Goal: Task Accomplishment & Management: Use online tool/utility

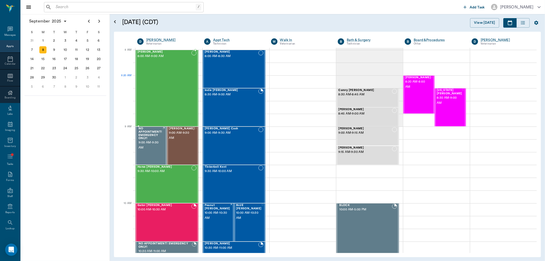
click at [164, 87] on div "[PERSON_NAME] 8:00 AM - 9:00 AM" at bounding box center [164, 88] width 54 height 76
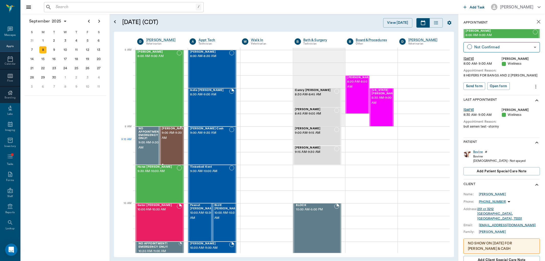
click at [170, 141] on span "9:00 AM - 9:30 AM" at bounding box center [175, 135] width 26 height 10
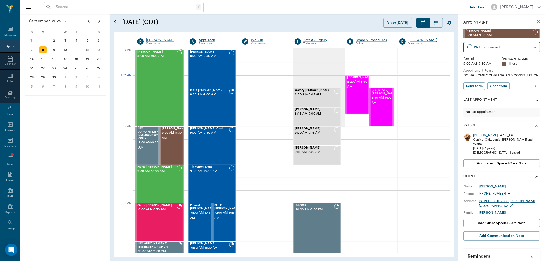
click at [166, 77] on div "[PERSON_NAME] 8:00 AM - 9:00 AM" at bounding box center [156, 88] width 39 height 76
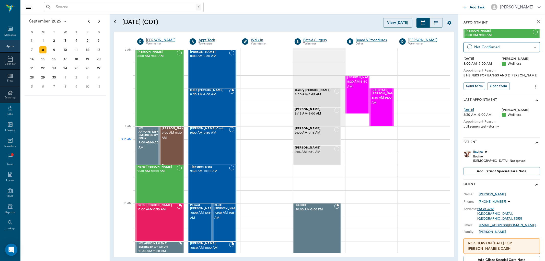
click at [173, 141] on span "9:00 AM - 9:30 AM" at bounding box center [175, 135] width 26 height 10
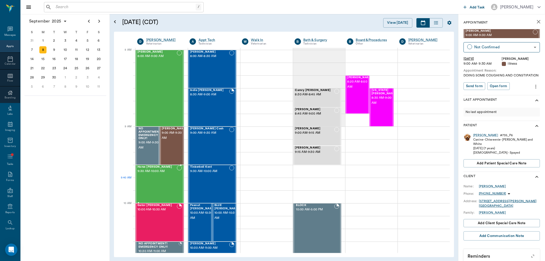
click at [171, 178] on div "Horse [PERSON_NAME] 9:30 AM - 10:00 AM" at bounding box center [156, 183] width 39 height 37
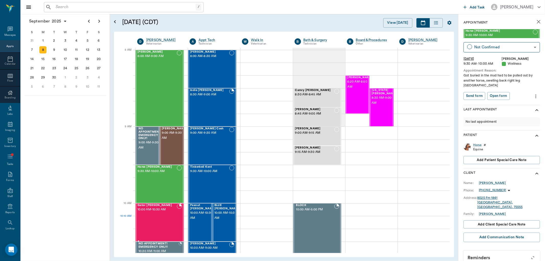
click at [163, 220] on div "Gator [PERSON_NAME] 10:00 AM - 10:30 AM" at bounding box center [156, 222] width 39 height 37
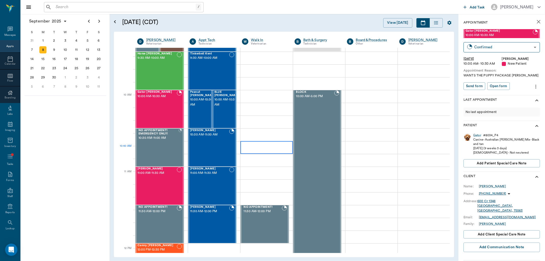
scroll to position [113, 0]
click at [159, 184] on div "[PERSON_NAME] 11:00 AM - 11:30 AM" at bounding box center [156, 185] width 39 height 37
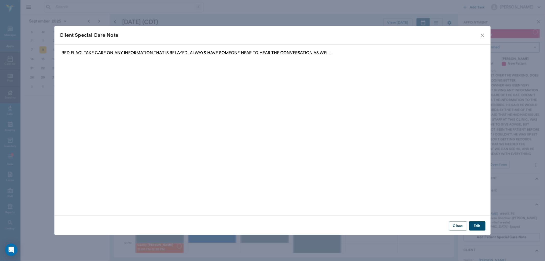
click at [483, 35] on icon "close" at bounding box center [483, 35] width 4 height 4
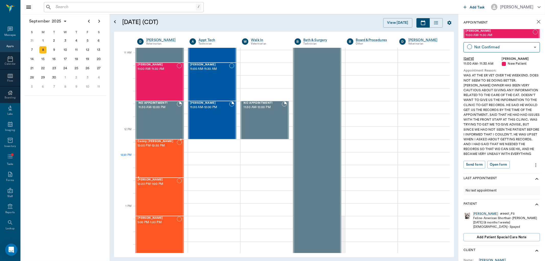
scroll to position [227, 0]
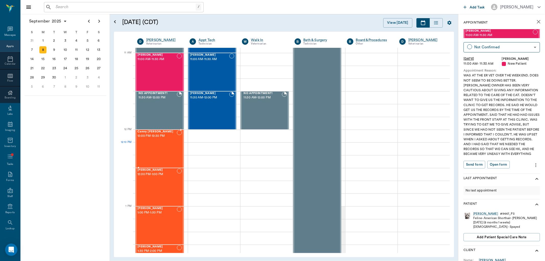
click at [145, 148] on div "Camry [PERSON_NAME] 12:00 PM - 12:30 PM" at bounding box center [156, 148] width 39 height 37
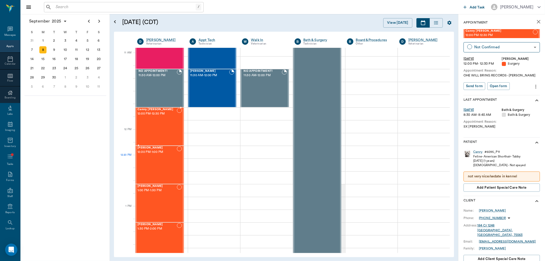
scroll to position [284, 0]
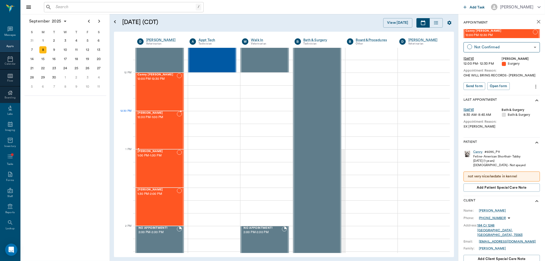
click at [147, 116] on span "12:30 PM - 1:00 PM" at bounding box center [156, 117] width 39 height 5
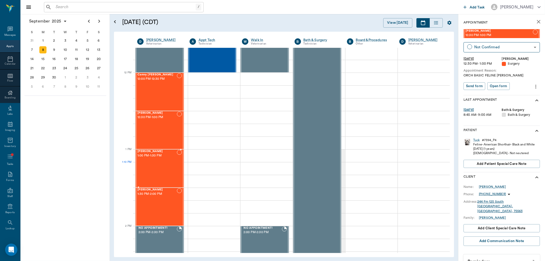
click at [171, 171] on div "[PERSON_NAME] 1:00 PM - 1:30 PM" at bounding box center [156, 168] width 39 height 37
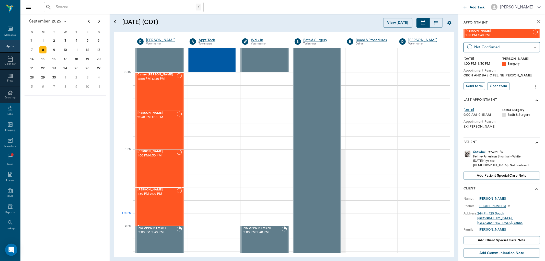
click at [162, 214] on div "[PERSON_NAME] 1:30 PM - 2:00 PM" at bounding box center [156, 206] width 39 height 37
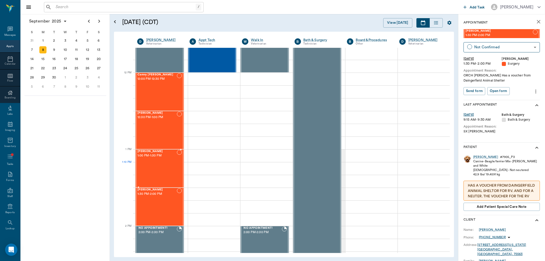
click at [160, 172] on div "[PERSON_NAME] 1:00 PM - 1:30 PM" at bounding box center [156, 168] width 39 height 37
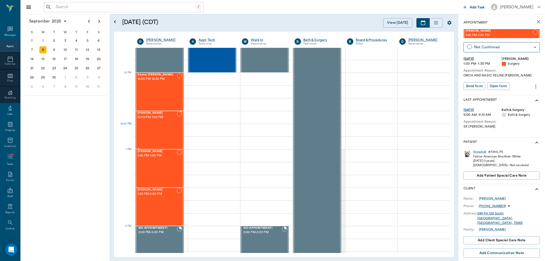
click at [167, 132] on div "[PERSON_NAME] 12:30 PM - 1:00 PM" at bounding box center [156, 129] width 39 height 37
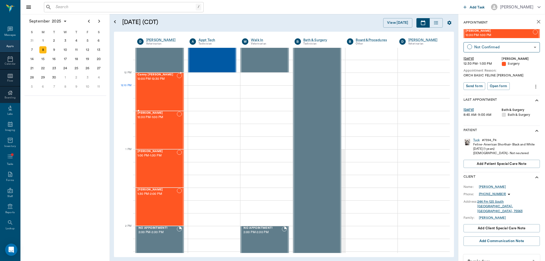
click at [155, 87] on div "Camry [PERSON_NAME] 12:00 PM - 12:30 PM" at bounding box center [156, 91] width 39 height 37
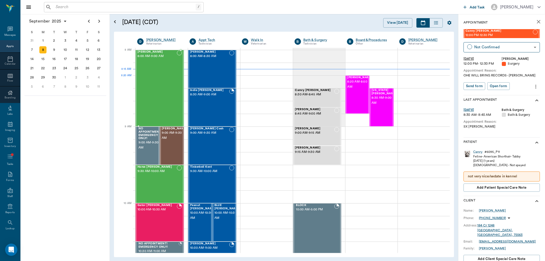
click at [167, 82] on div "[PERSON_NAME] 8:00 AM - 9:00 AM" at bounding box center [156, 88] width 39 height 76
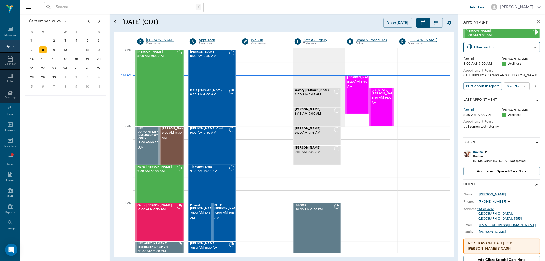
click at [67, 7] on input "text" at bounding box center [125, 7] width 142 height 7
type input "n"
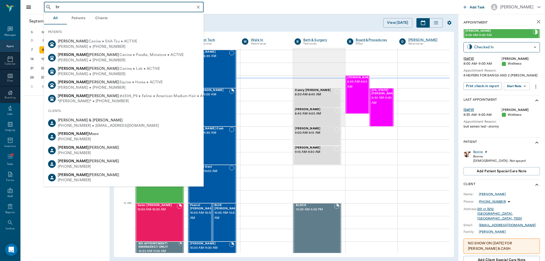
type input "b"
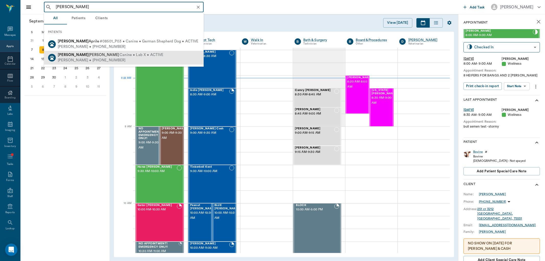
click at [120, 62] on div "[PERSON_NAME] • [PHONE_NUMBER]" at bounding box center [111, 60] width 106 height 5
type input "[PERSON_NAME]"
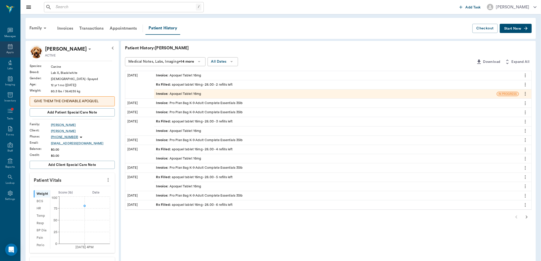
click at [12, 47] on icon at bounding box center [10, 46] width 5 height 5
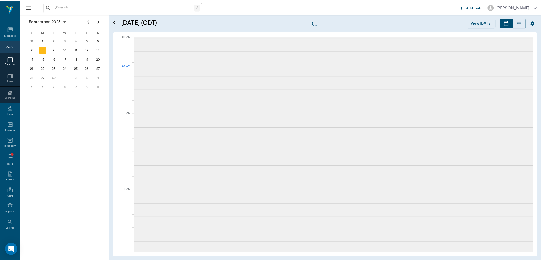
scroll to position [1, 0]
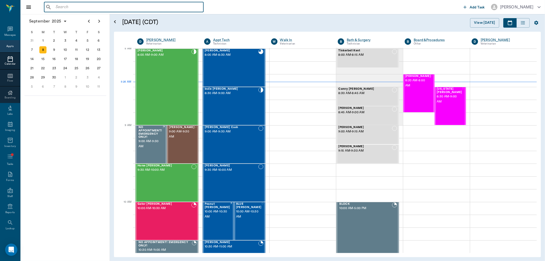
click at [72, 8] on input "text" at bounding box center [128, 7] width 148 height 7
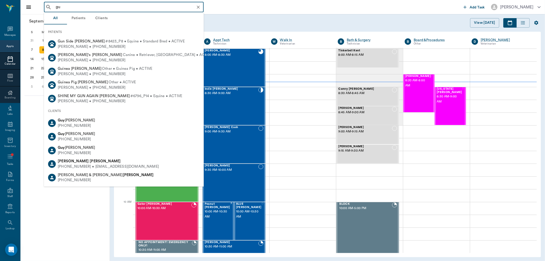
type input "g"
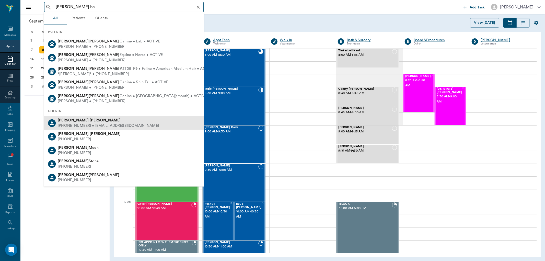
click at [111, 126] on div "[PHONE_NUMBER] • [EMAIL_ADDRESS][DOMAIN_NAME]" at bounding box center [108, 125] width 101 height 5
type input "[PERSON_NAME] be"
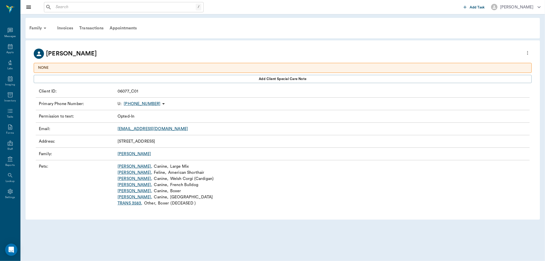
click at [121, 184] on link "[PERSON_NAME] ," at bounding box center [135, 185] width 35 height 6
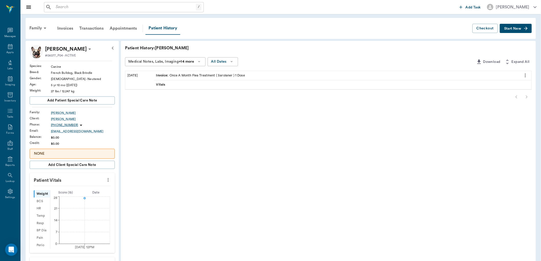
click at [515, 29] on span "Start New" at bounding box center [512, 29] width 17 height 0
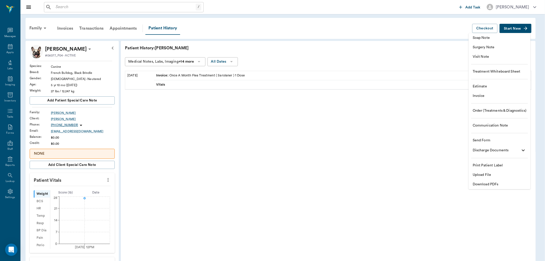
click at [489, 56] on span "Visit Note" at bounding box center [500, 56] width 54 height 5
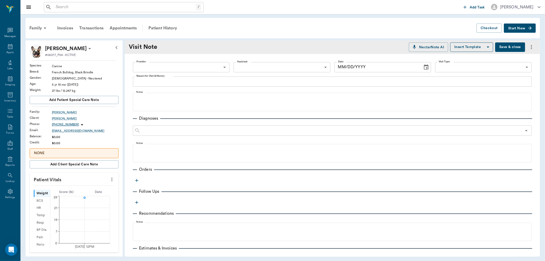
type input "[DATE]"
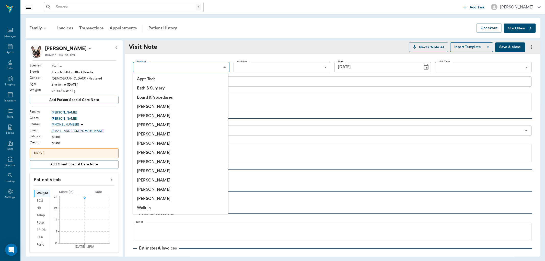
click at [179, 65] on body "/ ​ Add Task [PERSON_NAME] Nectar Messages Appts Labs Imaging Inventory Tasks F…" at bounding box center [272, 130] width 545 height 261
drag, startPoint x: 164, startPoint y: 133, endPoint x: 167, endPoint y: 128, distance: 5.6
click at [164, 132] on li "[PERSON_NAME]" at bounding box center [181, 134] width 96 height 9
type input "63ec2f075fda476ae8351a4d"
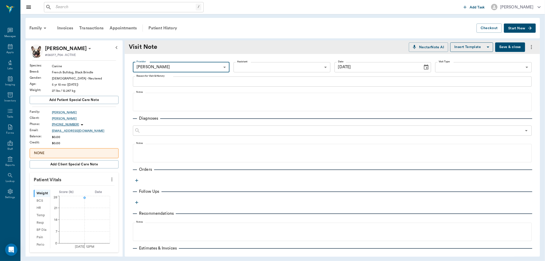
click at [274, 63] on body "/ ​ Add Task [PERSON_NAME] Nectar Messages Appts Labs Imaging Inventory Tasks F…" at bounding box center [272, 130] width 545 height 261
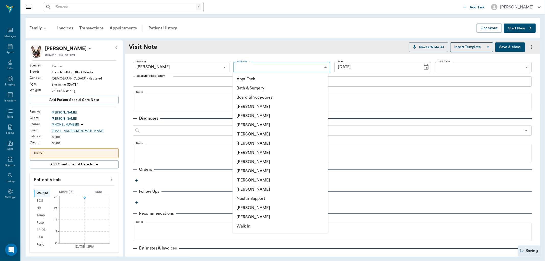
click at [253, 173] on li "[PERSON_NAME]" at bounding box center [280, 170] width 96 height 9
type input "63ec2e7e52e12b0ba117b124"
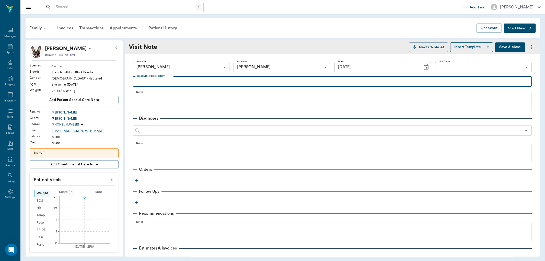
click at [153, 79] on textarea "Reason for Visit & History" at bounding box center [332, 81] width 392 height 6
type textarea "getting meds for ear mites for all 3 dogs"
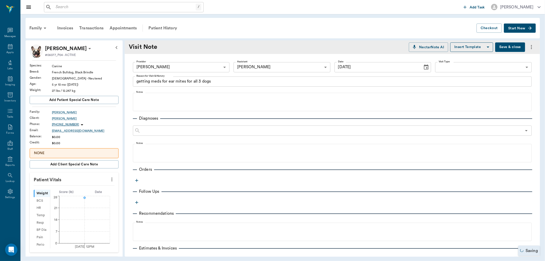
click at [137, 181] on icon "button" at bounding box center [136, 180] width 5 height 5
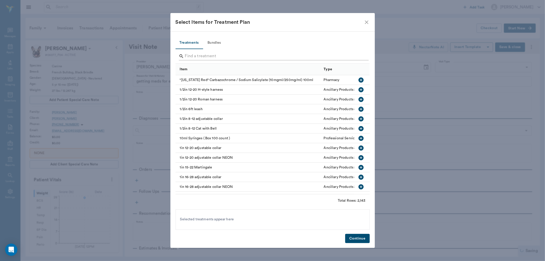
click at [193, 55] on input "Search" at bounding box center [273, 56] width 176 height 8
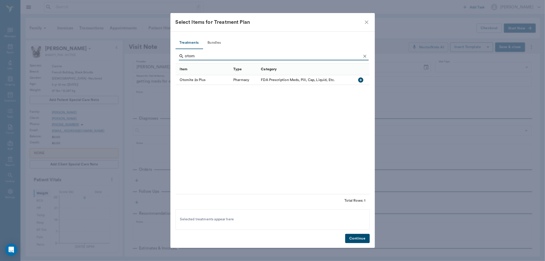
type input "otom"
click at [361, 77] on icon "button" at bounding box center [361, 80] width 6 height 6
click at [358, 239] on button "Continue" at bounding box center [357, 238] width 24 height 9
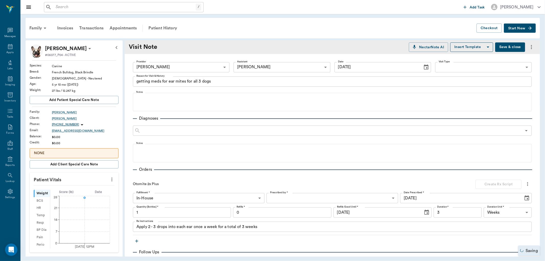
click at [301, 198] on body "/ ​ Add Task [PERSON_NAME] Nectar Messages Appts Labs Imaging Inventory Tasks F…" at bounding box center [272, 130] width 545 height 261
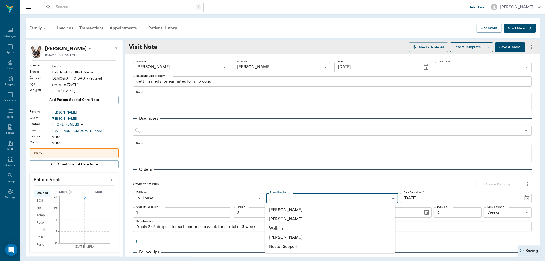
click at [302, 218] on li "[PERSON_NAME]" at bounding box center [330, 218] width 130 height 9
type input "63ec2f075fda476ae8351a4d"
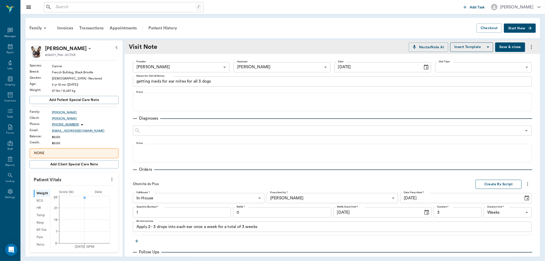
click at [486, 185] on button "Create Rx Script" at bounding box center [498, 184] width 46 height 9
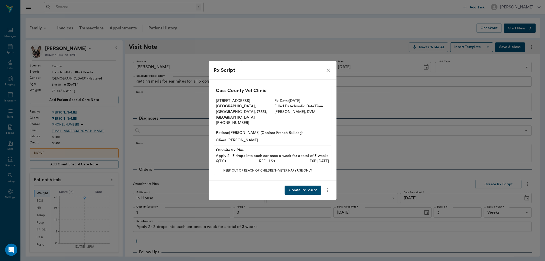
click at [302, 185] on button "Create Rx Script" at bounding box center [303, 189] width 36 height 9
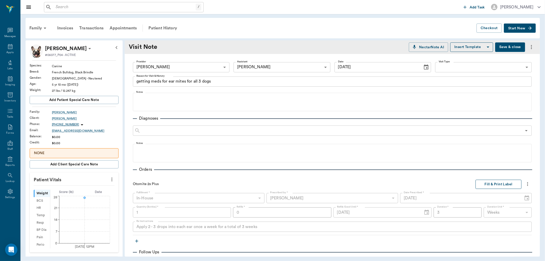
click at [496, 183] on button "Fill & Print Label" at bounding box center [498, 184] width 46 height 9
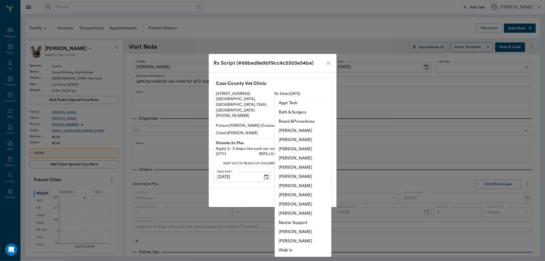
click at [301, 170] on body "/ ​ Add Task [PERSON_NAME] Nectar Messages Appts Labs Imaging Inventory Tasks F…" at bounding box center [272, 130] width 545 height 261
click at [293, 197] on li "[PERSON_NAME]" at bounding box center [303, 194] width 57 height 9
type input "63ec2e7e52e12b0ba117b124"
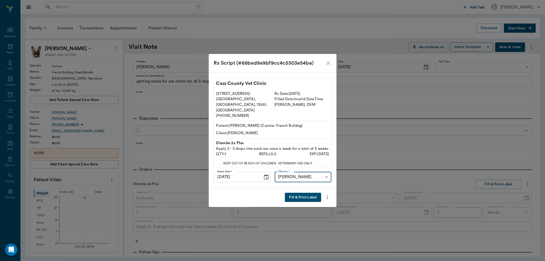
click at [301, 193] on button "Fill & Print Label" at bounding box center [303, 197] width 36 height 9
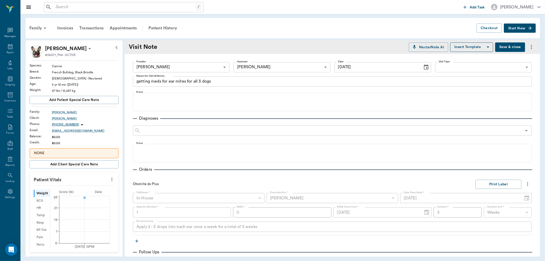
click at [61, 10] on input "text" at bounding box center [125, 7] width 142 height 7
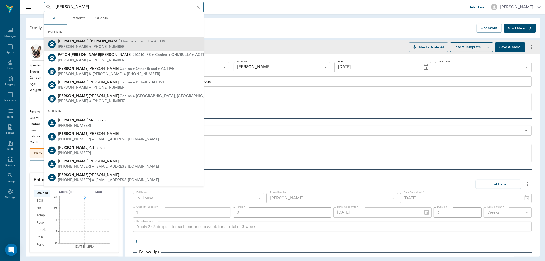
click at [121, 41] on span "Canine • Dach X • ACTIVE" at bounding box center [144, 41] width 46 height 5
type input "[PERSON_NAME]"
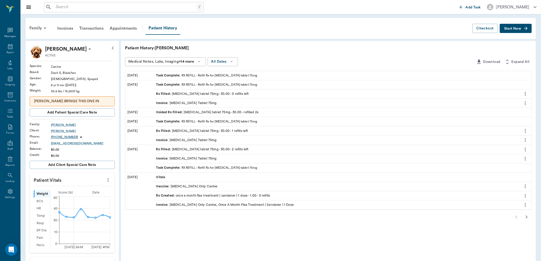
click at [186, 79] on div "Task Complete : RX REFILL - Refill Rx for [MEDICAL_DATA] tablet 75mg" at bounding box center [336, 75] width 365 height 9
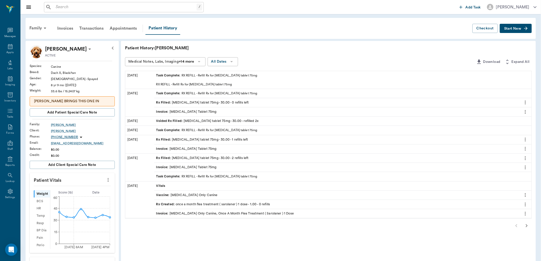
click at [159, 75] on span "Task Complete :" at bounding box center [168, 75] width 25 height 5
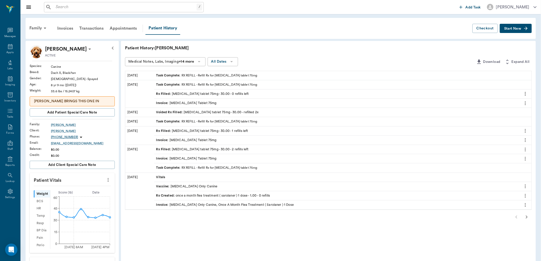
click at [172, 75] on span "Task Complete :" at bounding box center [168, 75] width 25 height 5
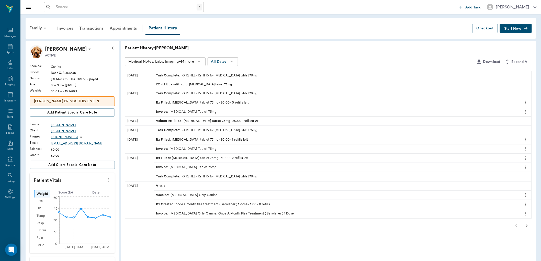
click at [166, 84] on p "RX REFILL - Refill Rx for [MEDICAL_DATA] tablet 75mg" at bounding box center [209, 84] width 107 height 5
click at [182, 73] on p "RX REFILL - Refill Rx for [MEDICAL_DATA] tablet 75mg" at bounding box center [219, 75] width 76 height 5
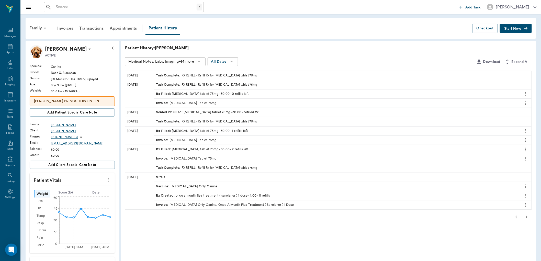
drag, startPoint x: 501, startPoint y: 28, endPoint x: 501, endPoint y: 32, distance: 4.1
click at [501, 29] on button "Start New" at bounding box center [515, 28] width 32 height 9
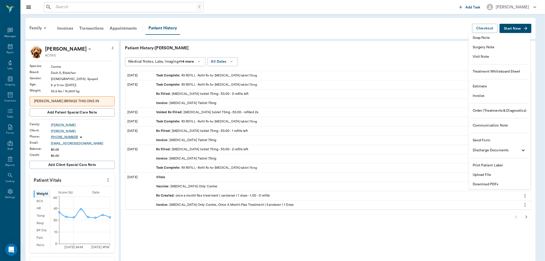
click at [164, 92] on div at bounding box center [272, 130] width 545 height 261
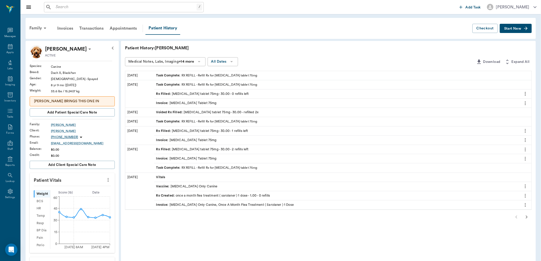
click at [156, 92] on span "Rx Filled :" at bounding box center [164, 93] width 16 height 5
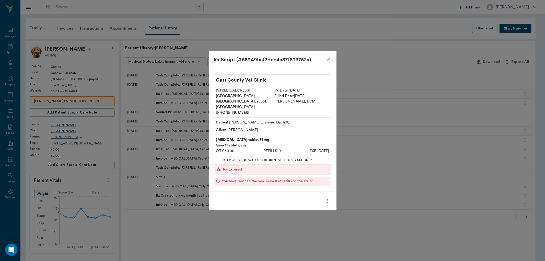
click at [330, 63] on icon "close" at bounding box center [328, 60] width 6 height 6
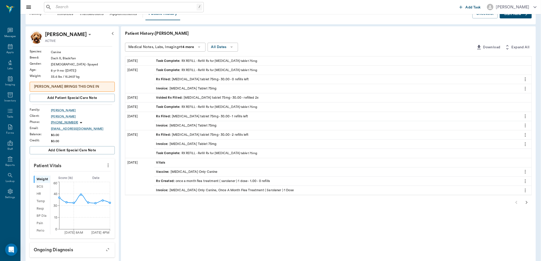
scroll to position [28, 0]
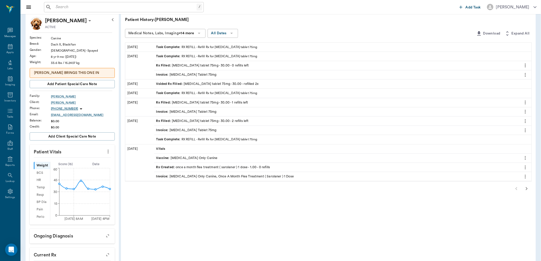
click at [527, 187] on icon "button" at bounding box center [526, 188] width 6 height 6
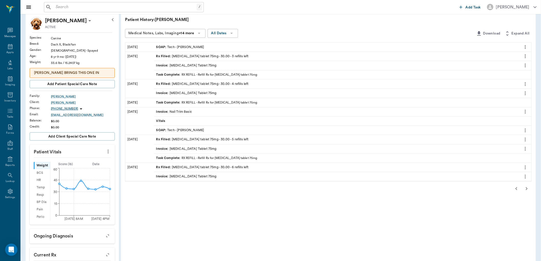
click at [527, 189] on icon "button" at bounding box center [526, 188] width 6 height 6
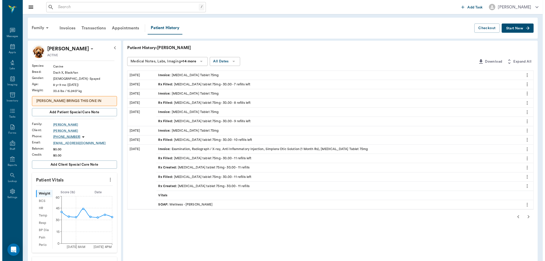
scroll to position [0, 0]
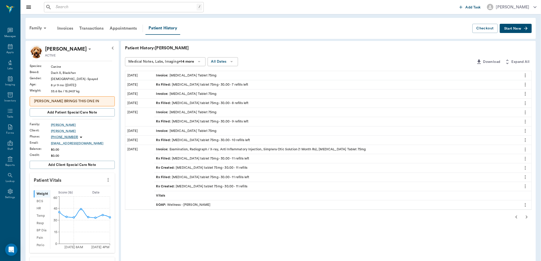
click at [516, 215] on icon "button" at bounding box center [516, 217] width 6 height 6
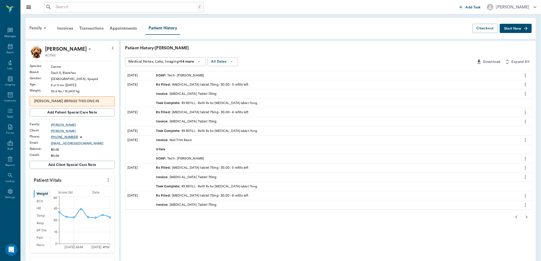
click at [516, 215] on icon "button" at bounding box center [516, 217] width 6 height 6
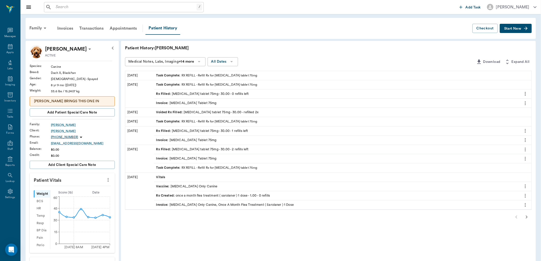
drag, startPoint x: 513, startPoint y: 217, endPoint x: 481, endPoint y: 202, distance: 35.3
click at [511, 214] on div at bounding box center [328, 217] width 406 height 10
click at [159, 92] on span "Rx Filled :" at bounding box center [164, 93] width 16 height 5
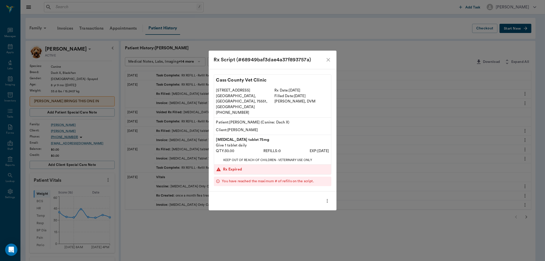
click at [333, 64] on div "Rx Script (#68949baf3dae4a37f893757a)" at bounding box center [273, 60] width 128 height 18
click at [327, 62] on icon "close" at bounding box center [328, 60] width 4 height 4
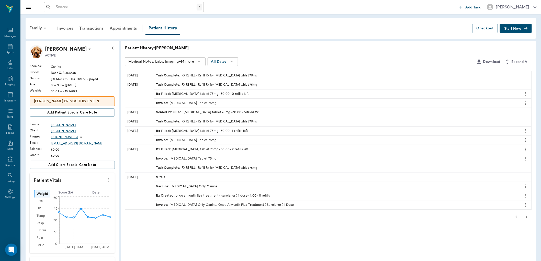
click at [514, 30] on button "Start New" at bounding box center [515, 28] width 32 height 9
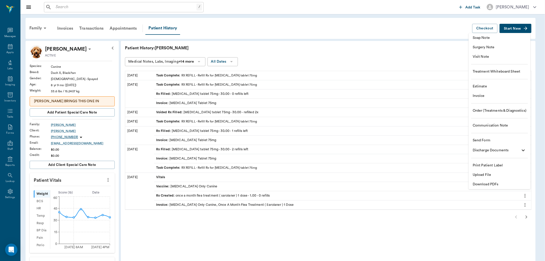
click at [484, 56] on span "Visit Note" at bounding box center [500, 56] width 54 height 5
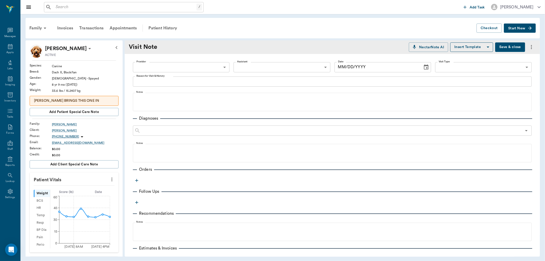
type input "[DATE]"
click at [192, 67] on body "/ ​ Add Task [PERSON_NAME] Nectar Messages Appts Labs Imaging Inventory Tasks F…" at bounding box center [272, 130] width 545 height 261
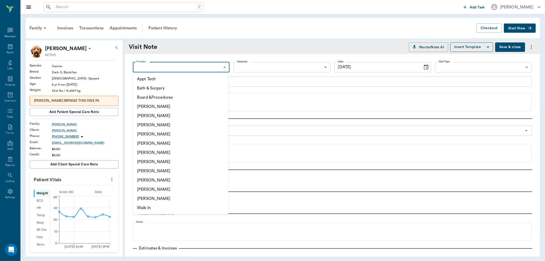
click at [192, 170] on li "[PERSON_NAME]" at bounding box center [181, 170] width 96 height 9
type input "63ec2e7e52e12b0ba117b124"
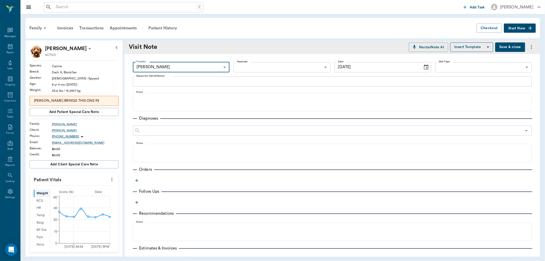
click at [161, 83] on textarea "Reason for Visit & History" at bounding box center [332, 81] width 392 height 6
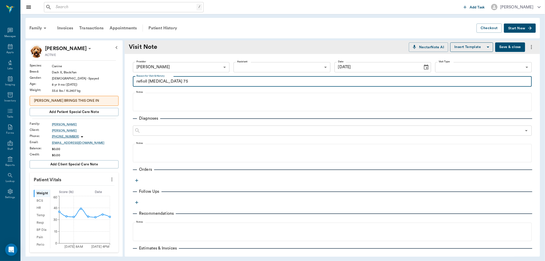
type textarea "refioll [MEDICAL_DATA] 75"
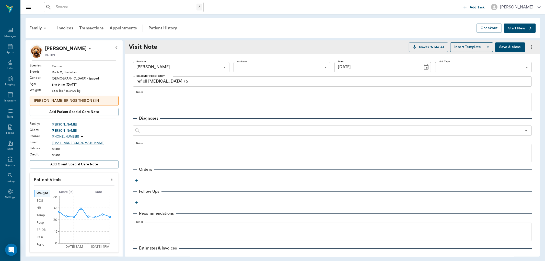
click at [135, 181] on icon "button" at bounding box center [136, 180] width 5 height 5
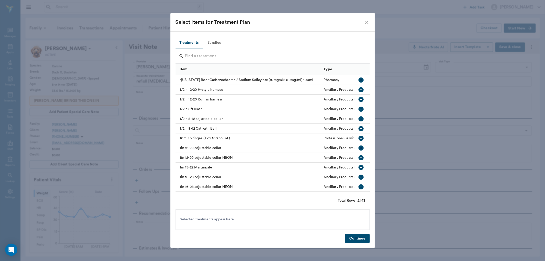
click at [193, 56] on input "Search" at bounding box center [273, 56] width 176 height 8
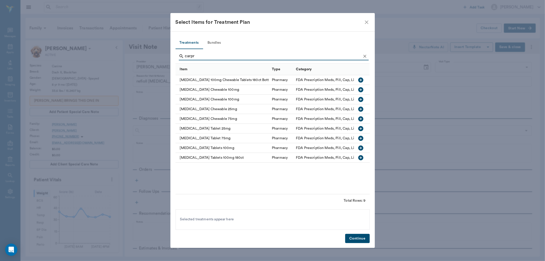
type input "carpr"
click at [363, 138] on icon "button" at bounding box center [360, 138] width 5 height 5
click at [354, 237] on button "Continue" at bounding box center [357, 238] width 24 height 9
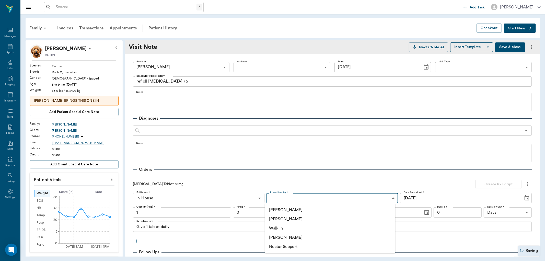
click at [303, 198] on body "/ ​ Add Task [PERSON_NAME] Nectar Messages Appts Labs Imaging Inventory Tasks F…" at bounding box center [272, 130] width 545 height 261
click at [293, 216] on li "[PERSON_NAME]" at bounding box center [330, 218] width 130 height 9
type input "63ec2f075fda476ae8351a4d"
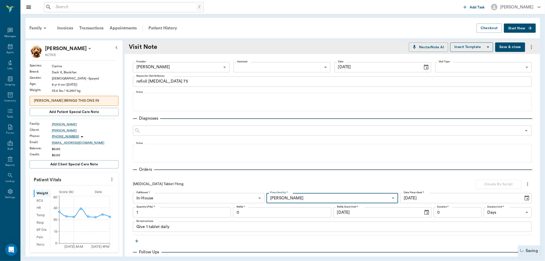
click at [214, 207] on input "1" at bounding box center [182, 212] width 98 height 10
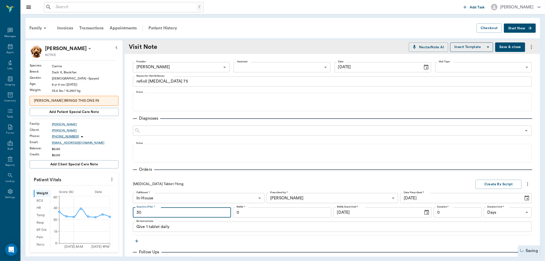
type input "30"
click at [448, 211] on input "0" at bounding box center [458, 212] width 48 height 10
type input "30"
click at [493, 184] on button "Create Rx Script" at bounding box center [498, 184] width 46 height 9
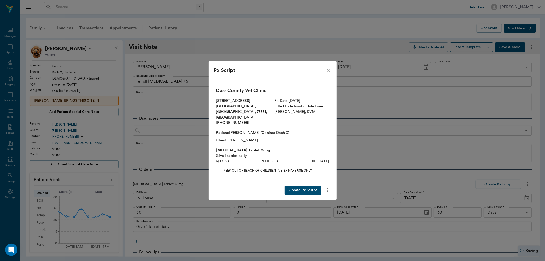
click at [305, 185] on button "Create Rx Script" at bounding box center [303, 189] width 36 height 9
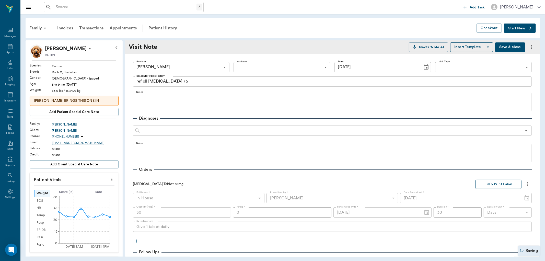
click at [494, 181] on button "Fill & Print Label" at bounding box center [498, 184] width 46 height 9
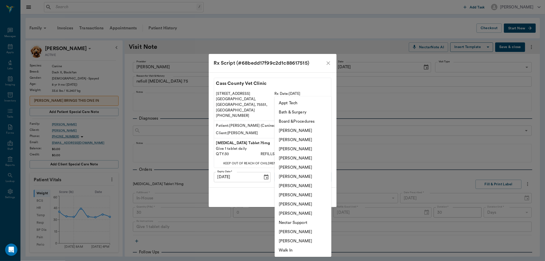
click at [298, 169] on body "/ ​ Add Task [PERSON_NAME] Nectar Messages Appts Labs Imaging Inventory Tasks F…" at bounding box center [272, 130] width 545 height 261
click at [297, 195] on li "[PERSON_NAME]" at bounding box center [303, 194] width 57 height 9
type input "63ec2e7e52e12b0ba117b124"
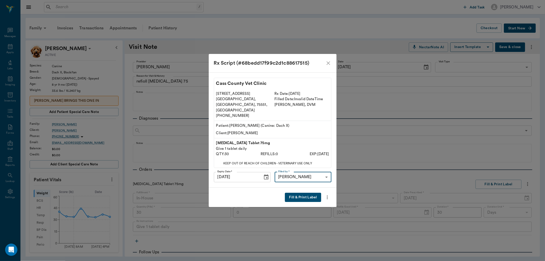
click at [308, 195] on button "Fill & Print Label" at bounding box center [303, 197] width 36 height 9
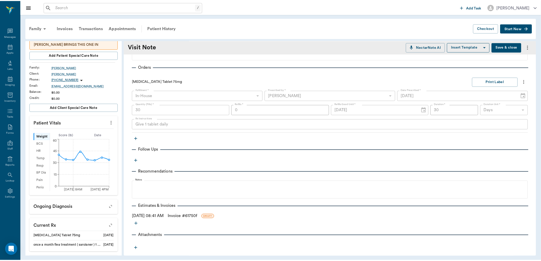
scroll to position [106, 0]
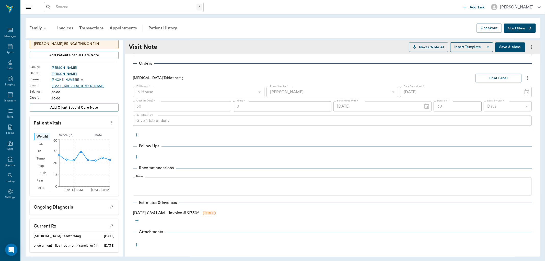
click at [198, 213] on link "Invoice # 61750f" at bounding box center [184, 213] width 30 height 6
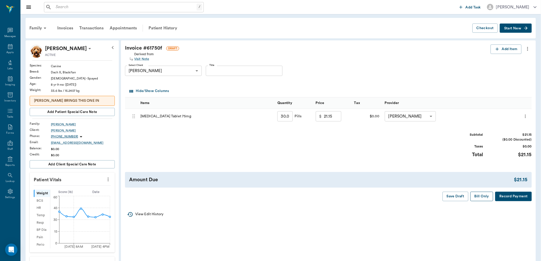
click at [479, 195] on button "Bill Only" at bounding box center [481, 196] width 23 height 9
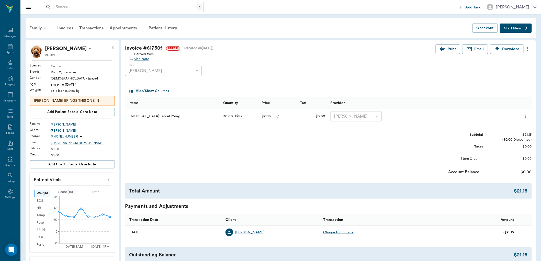
click at [40, 25] on div "Family" at bounding box center [38, 28] width 25 height 12
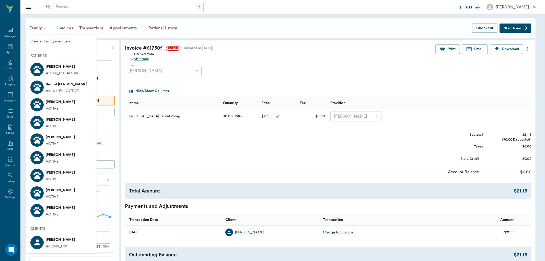
drag, startPoint x: 323, startPoint y: 72, endPoint x: 190, endPoint y: 52, distance: 134.4
click at [321, 72] on div at bounding box center [272, 130] width 545 height 261
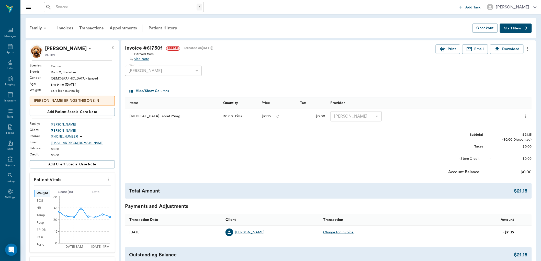
click at [165, 27] on div "Patient History" at bounding box center [162, 28] width 35 height 12
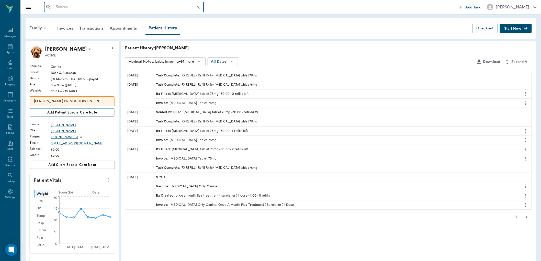
click at [62, 4] on input "text" at bounding box center [128, 7] width 148 height 7
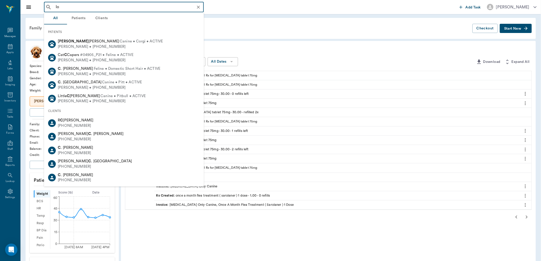
type input "l"
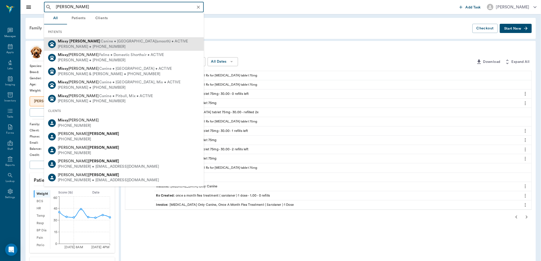
click at [81, 43] on b "[PERSON_NAME]" at bounding box center [84, 41] width 31 height 4
type input "[PERSON_NAME]"
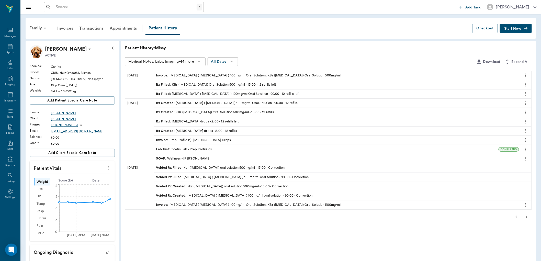
click at [174, 85] on div "Rx Filled : KBr ([MEDICAL_DATA]) Oral Solution 500mg/ml - 15.00 - 12 refills le…" at bounding box center [216, 84] width 120 height 5
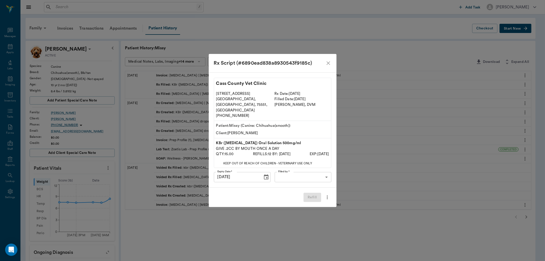
click at [288, 170] on body "/ ​ Add Task [PERSON_NAME] Nectar Messages Appts Labs Imaging Inventory Tasks F…" at bounding box center [272, 209] width 545 height 418
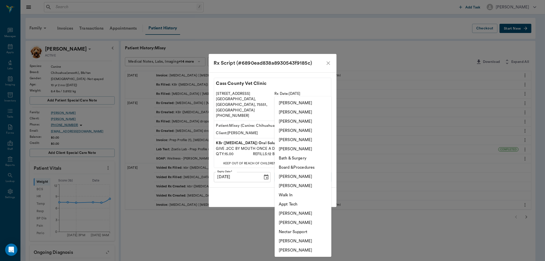
click at [298, 120] on li "[PERSON_NAME]" at bounding box center [303, 121] width 57 height 9
type input "63ec2e7e52e12b0ba117b124"
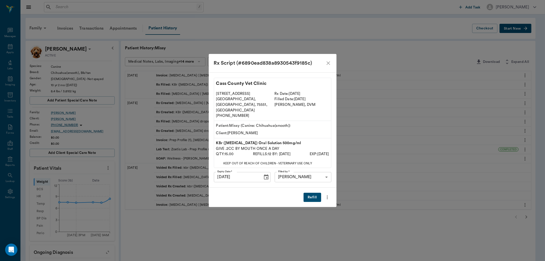
click at [310, 194] on button "Refill" at bounding box center [311, 197] width 17 height 9
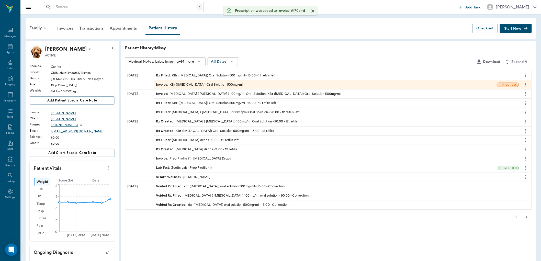
click at [192, 120] on div "Rx Created : [MEDICAL_DATA] ( [MEDICAL_DATA] ) 100mg/ml Oral Solution - 90.00 -…" at bounding box center [227, 121] width 142 height 5
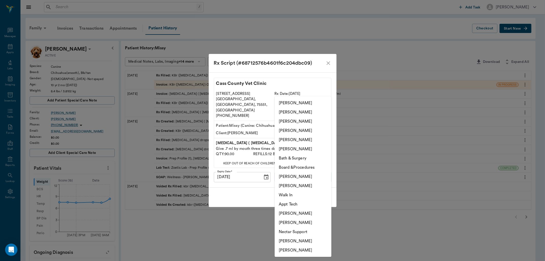
click at [305, 173] on body "/ ​ Add Task [PERSON_NAME] Nectar Messages Appts Labs Imaging Inventory Tasks F…" at bounding box center [272, 209] width 545 height 418
click at [280, 121] on li "[PERSON_NAME]" at bounding box center [303, 121] width 57 height 9
type input "63ec2e7e52e12b0ba117b124"
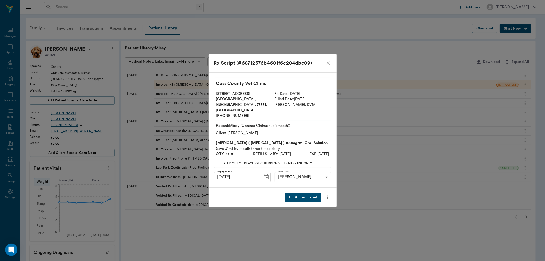
click at [307, 193] on button "Fill & Print Label" at bounding box center [303, 197] width 36 height 9
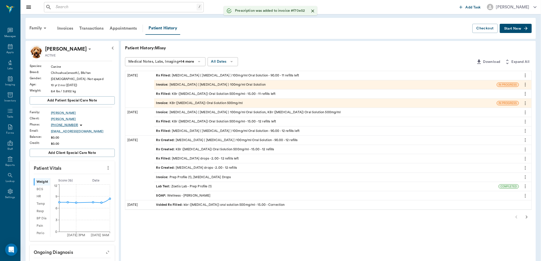
click at [524, 81] on icon "more" at bounding box center [525, 84] width 6 height 6
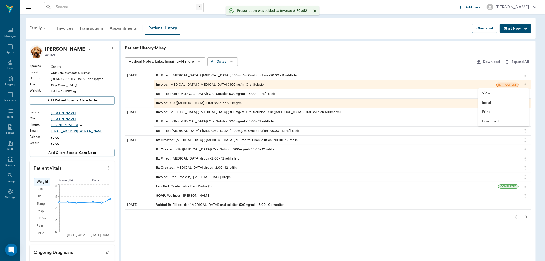
click at [492, 111] on span "Print" at bounding box center [503, 111] width 43 height 5
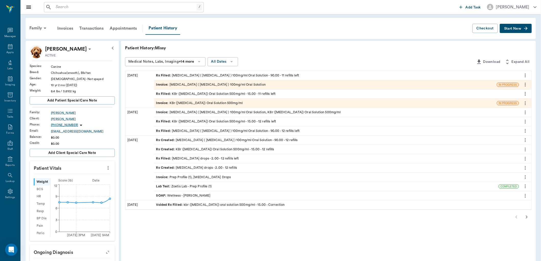
click at [185, 131] on div "Rx Filled : [MEDICAL_DATA] ( [MEDICAL_DATA] ) 100mg/ml Oral Solution - 90.00 - …" at bounding box center [228, 130] width 144 height 5
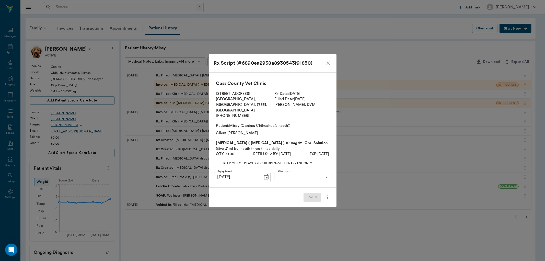
click at [327, 66] on icon "close" at bounding box center [328, 63] width 6 height 6
